Goal: Find specific page/section: Find specific page/section

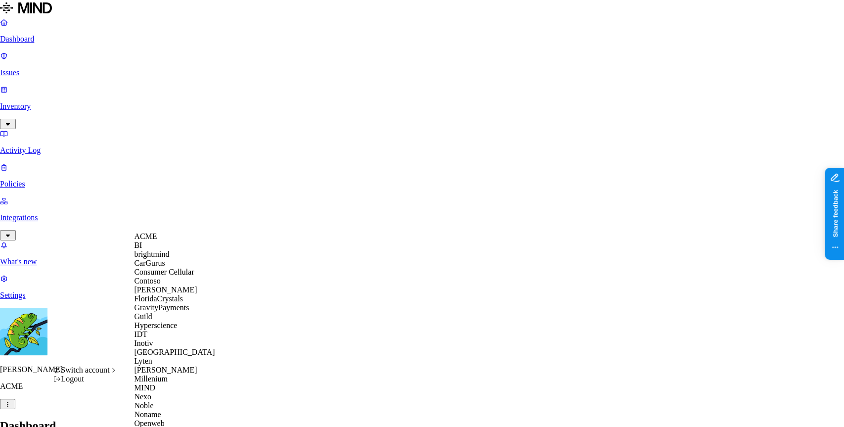
scroll to position [275, 0]
click at [173, 383] on div "MIND" at bounding box center [182, 387] width 96 height 9
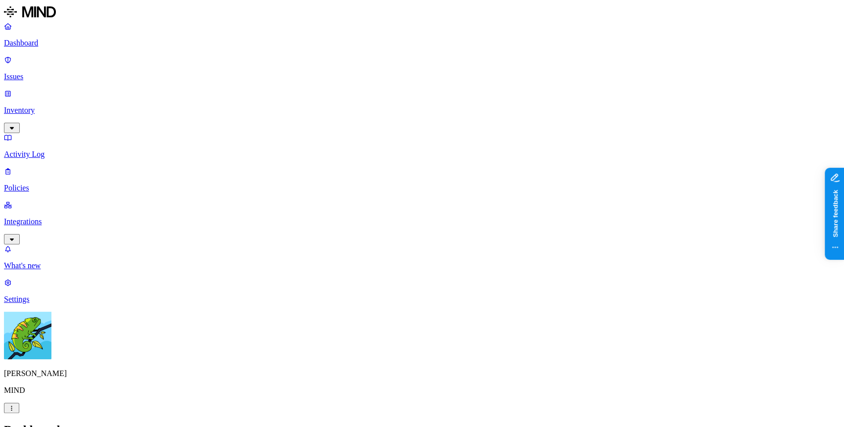
click at [88, 217] on p "Integrations" at bounding box center [422, 221] width 836 height 9
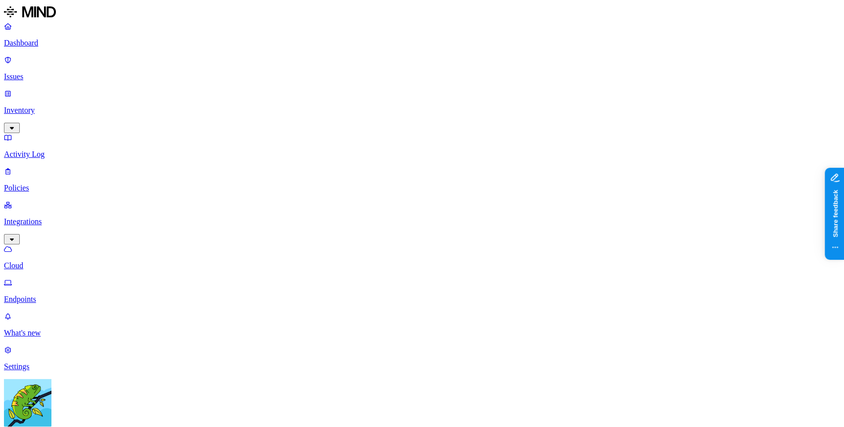
click at [66, 295] on p "Endpoints" at bounding box center [422, 299] width 836 height 9
